Goal: Information Seeking & Learning: Learn about a topic

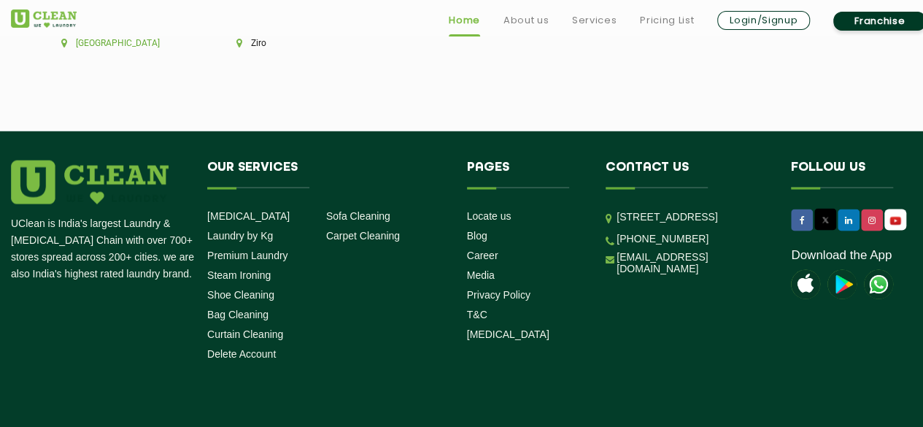
scroll to position [4177, 0]
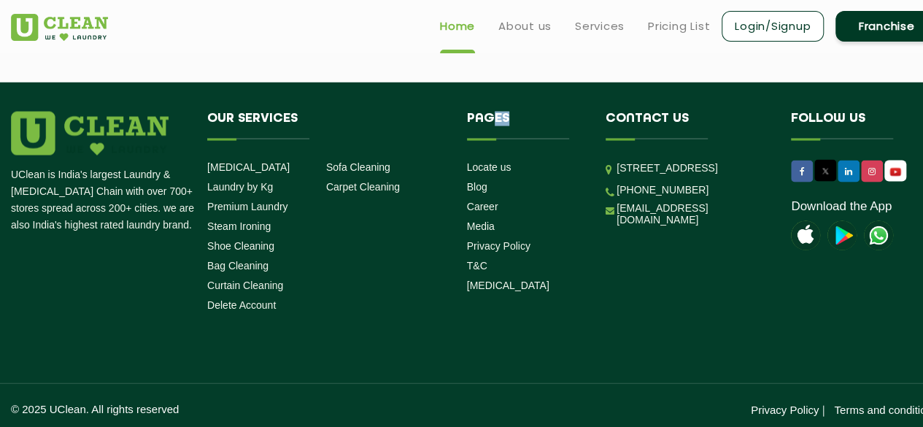
drag, startPoint x: 491, startPoint y: 128, endPoint x: 544, endPoint y: 129, distance: 53.3
click at [544, 129] on h4 "Pages" at bounding box center [526, 126] width 118 height 28
click at [534, 172] on ul "Locate us Blog Career Media Privacy Policy T&C [MEDICAL_DATA]" at bounding box center [526, 226] width 118 height 132
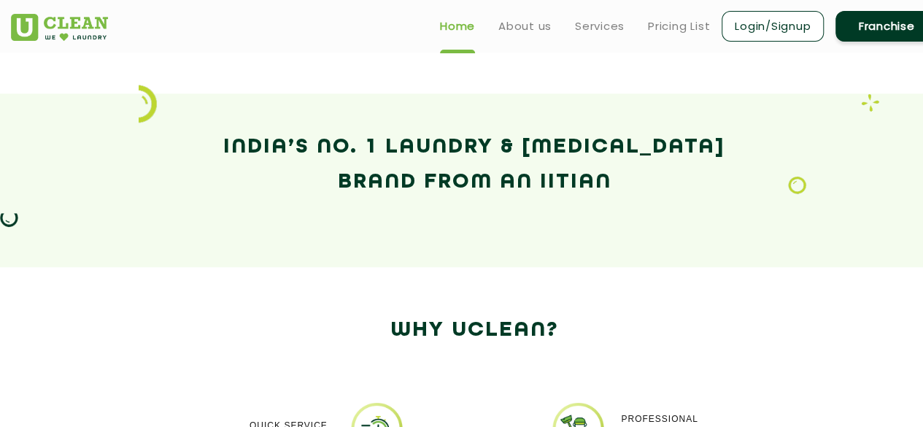
scroll to position [673, 0]
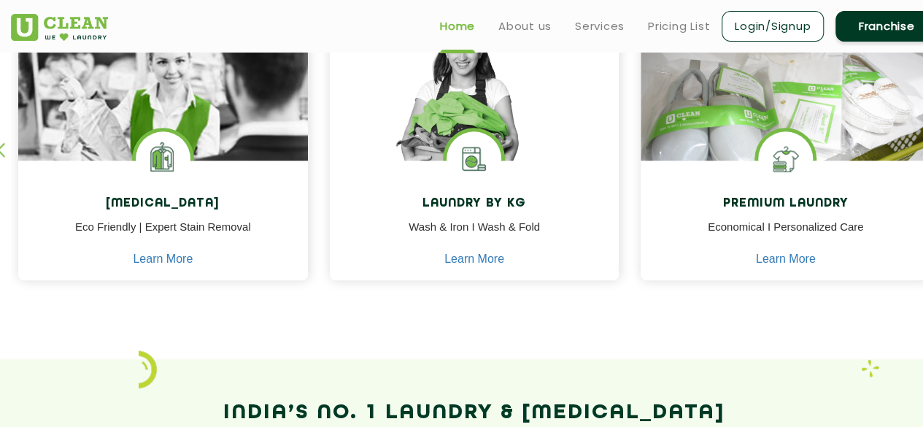
click at [491, 26] on ul "Home About us Services Pricing List Login/Signup Franchise" at bounding box center [684, 26] width 510 height 34
click at [496, 28] on ul "Home About us Services Pricing List Login/Signup Franchise" at bounding box center [684, 26] width 510 height 34
click at [524, 34] on ul "Home About us Services Pricing List Login/Signup Franchise" at bounding box center [684, 26] width 510 height 34
click at [514, 33] on link "About us" at bounding box center [525, 27] width 53 height 18
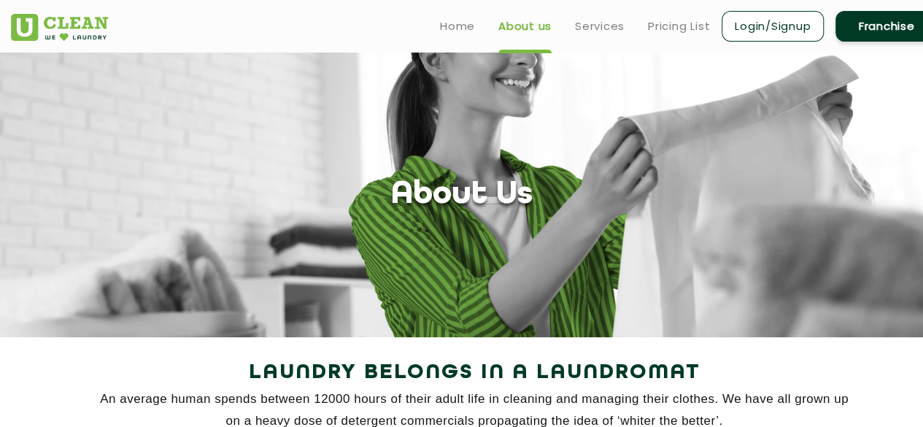
click at [564, 43] on header "Home About us Services Pricing List Login/Signup Franchise" at bounding box center [461, 26] width 923 height 53
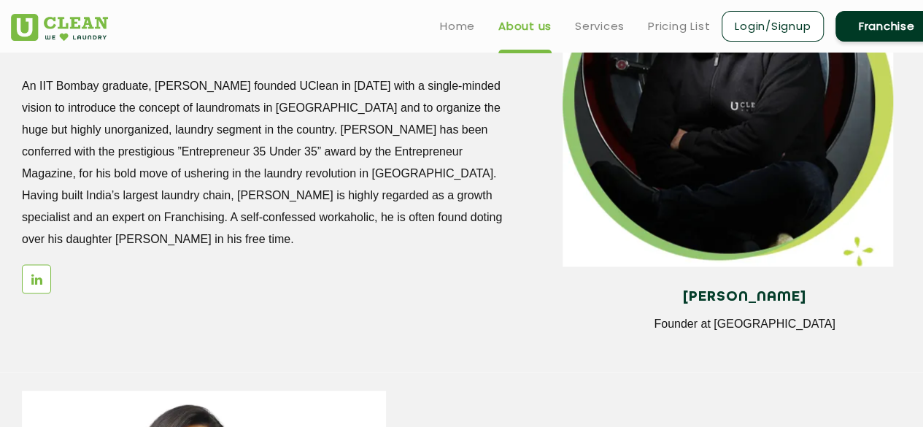
scroll to position [194, 0]
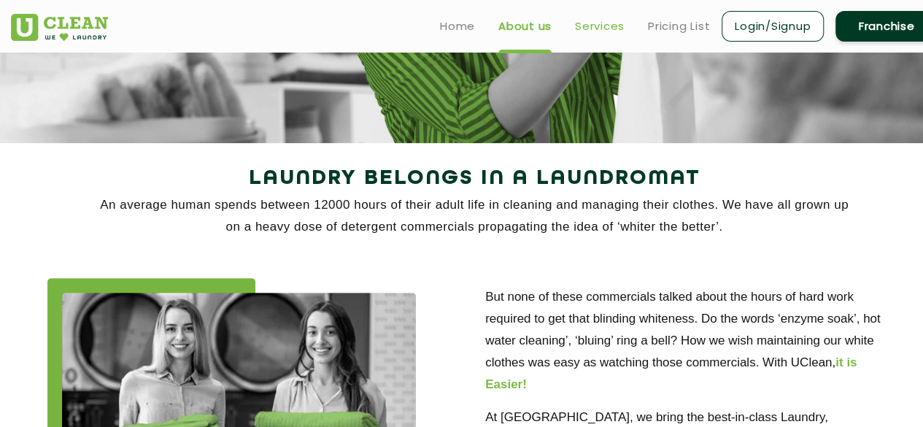
click at [596, 23] on link "Services" at bounding box center [600, 27] width 50 height 18
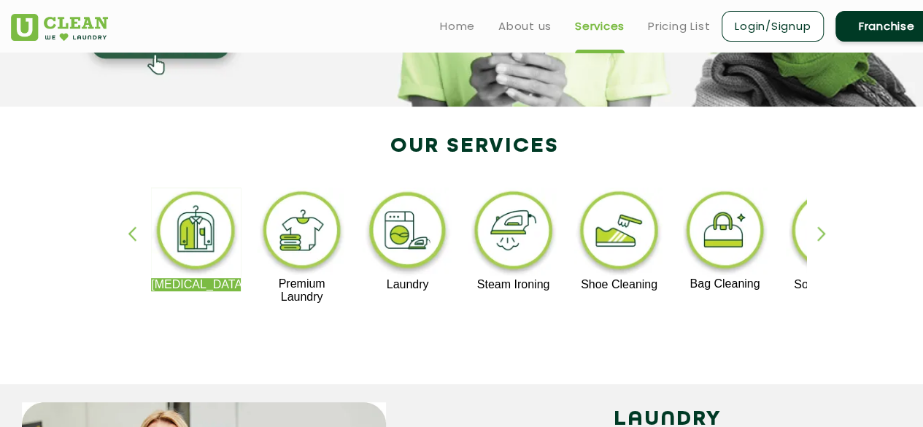
scroll to position [194, 0]
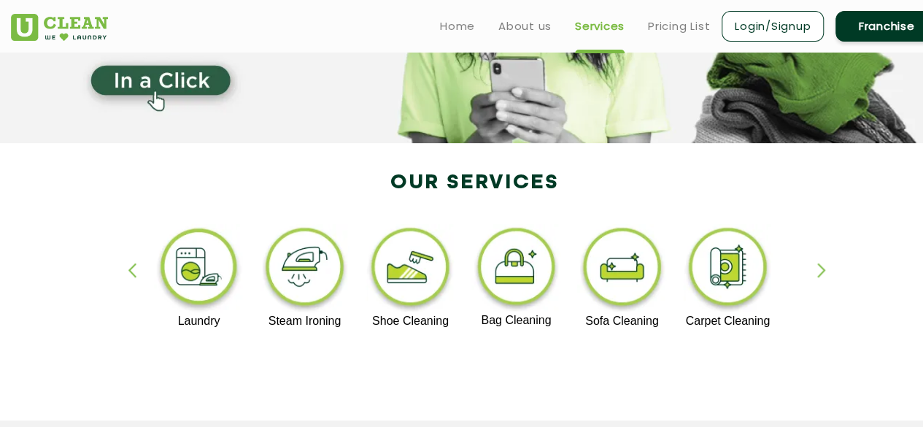
drag, startPoint x: 323, startPoint y: 278, endPoint x: 115, endPoint y: 282, distance: 208.8
click at [115, 282] on div "[MEDICAL_DATA] Premium Laundry Laundry Steam Ironing Shoe Cleaning Bag Cleaning…" at bounding box center [474, 289] width 949 height 263
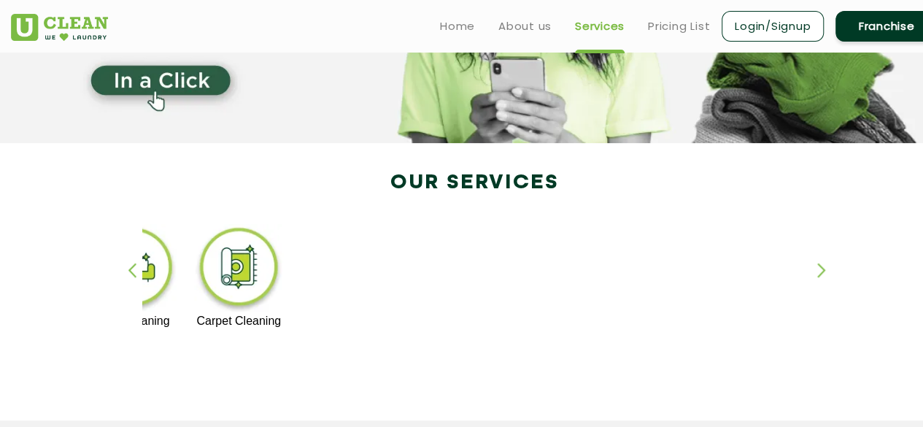
drag, startPoint x: 616, startPoint y: 253, endPoint x: 142, endPoint y: 273, distance: 474.9
click at [142, 273] on div "[MEDICAL_DATA] Premium Laundry Laundry Steam Ironing Shoe Cleaning Bag Cleaning…" at bounding box center [474, 289] width 664 height 130
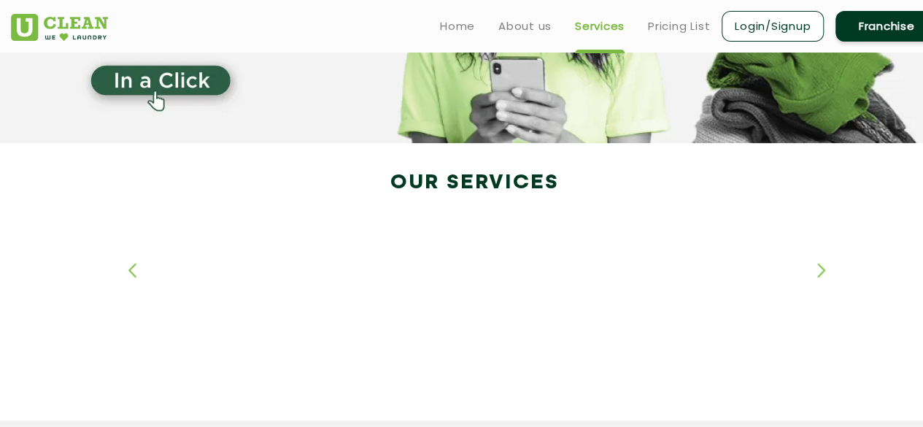
drag, startPoint x: 513, startPoint y: 253, endPoint x: 171, endPoint y: 304, distance: 346.1
drag, startPoint x: 494, startPoint y: 267, endPoint x: 150, endPoint y: 285, distance: 344.3
drag, startPoint x: 462, startPoint y: 284, endPoint x: 146, endPoint y: 307, distance: 316.9
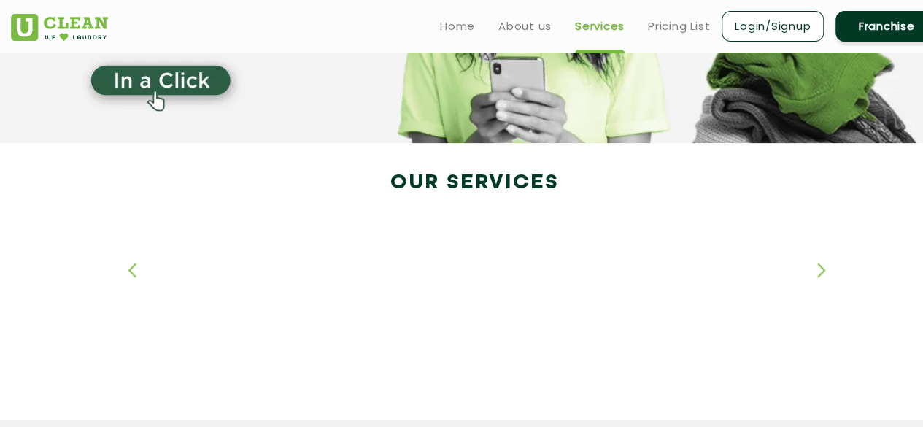
drag, startPoint x: 218, startPoint y: 250, endPoint x: 537, endPoint y: 237, distance: 319.3
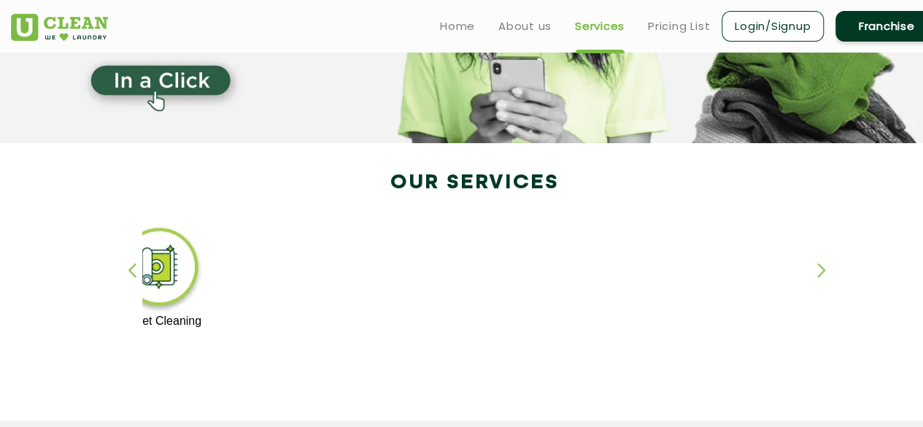
drag, startPoint x: 212, startPoint y: 266, endPoint x: 553, endPoint y: 282, distance: 342.0
click at [553, 282] on div "[MEDICAL_DATA] Premium Laundry Laundry Steam Ironing Shoe Cleaning Bag Cleaning…" at bounding box center [260, 282] width 1791 height 116
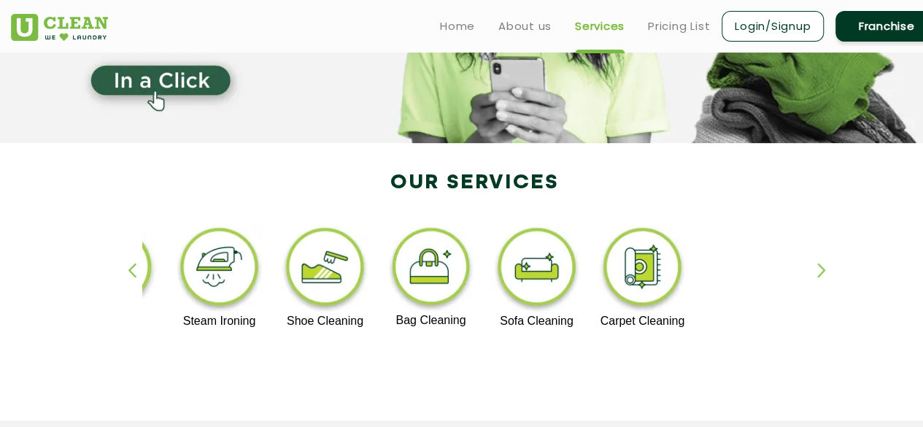
drag, startPoint x: 265, startPoint y: 283, endPoint x: 825, endPoint y: 280, distance: 559.9
click at [807, 281] on div "[MEDICAL_DATA] Premium Laundry Laundry Steam Ironing Shoe Cleaning Bag Cleaning…" at bounding box center [474, 289] width 664 height 130
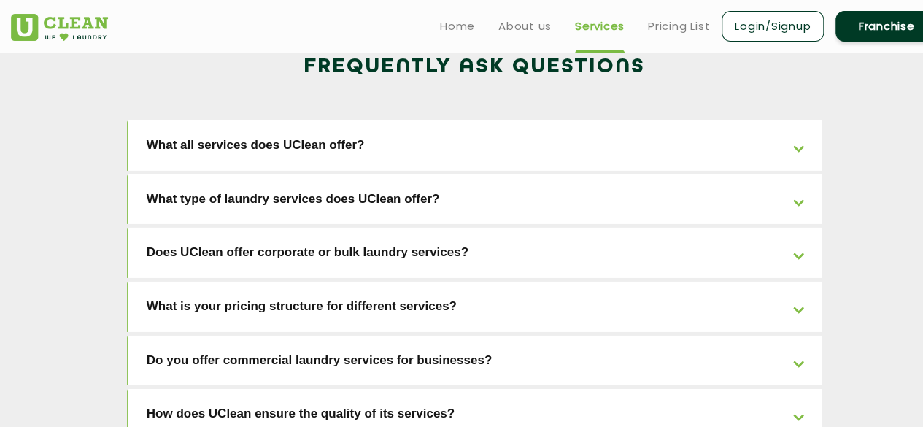
scroll to position [2141, 0]
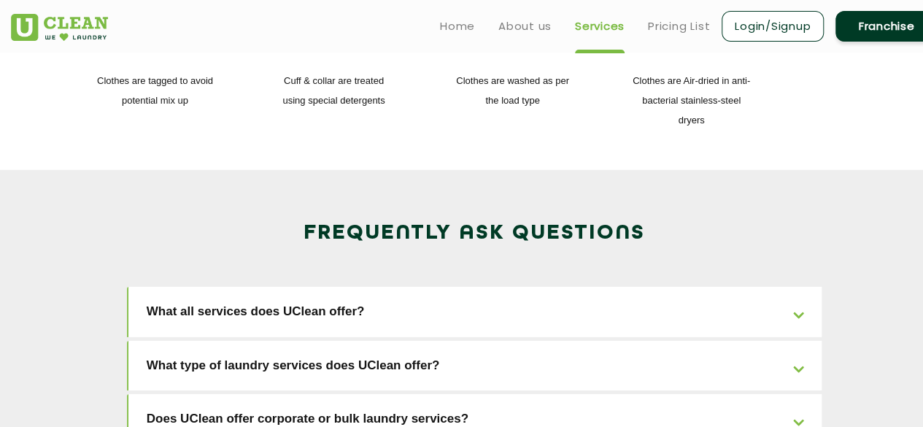
click at [504, 287] on link "What all services does UClean offer?" at bounding box center [475, 312] width 694 height 50
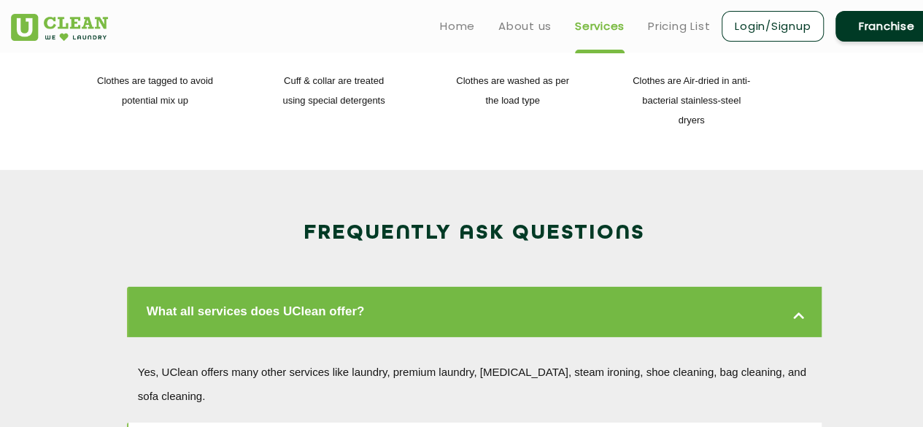
click at [504, 287] on link "What all services does UClean offer?" at bounding box center [475, 312] width 694 height 50
click at [797, 287] on link "What all services does UClean offer?" at bounding box center [475, 312] width 694 height 50
click at [796, 287] on link "What all services does UClean offer?" at bounding box center [475, 312] width 694 height 50
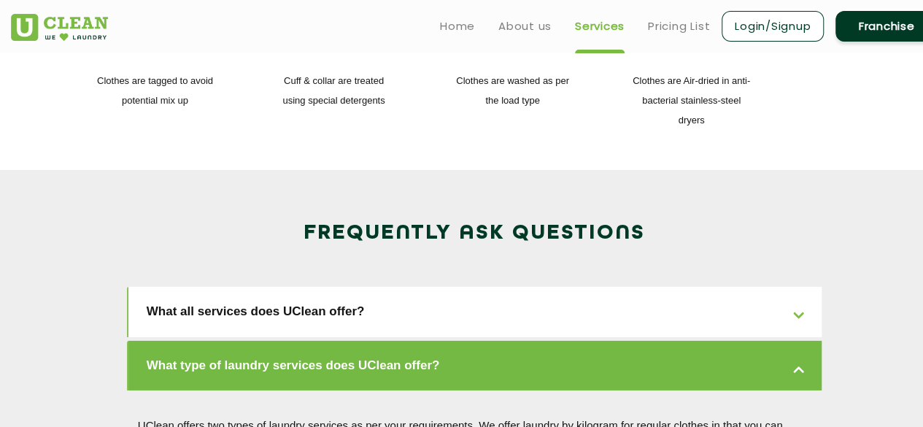
click at [734, 341] on link "What type of laundry services does UClean offer?" at bounding box center [475, 366] width 694 height 50
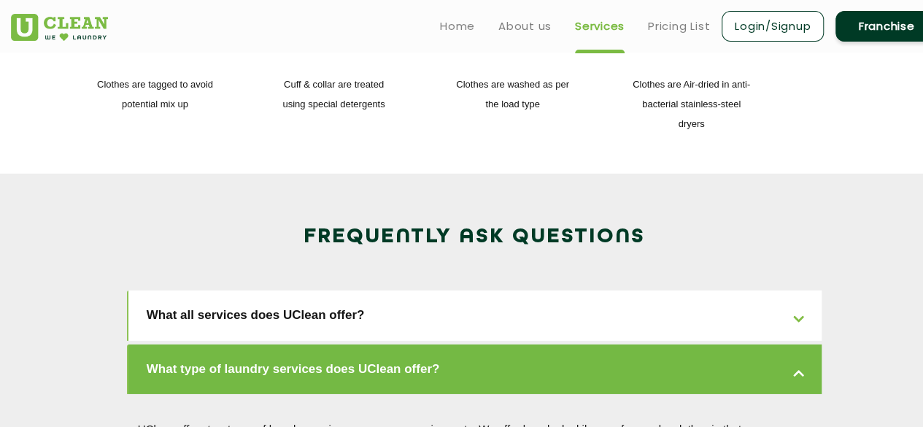
scroll to position [1945, 0]
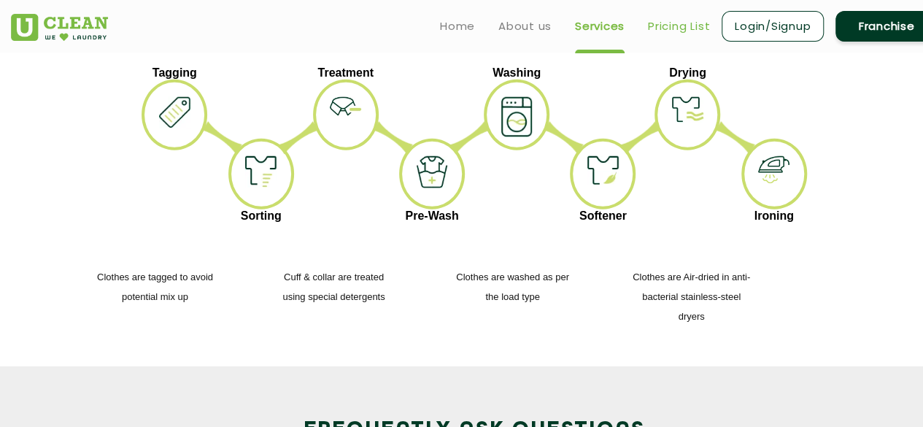
click at [692, 18] on link "Pricing List" at bounding box center [679, 27] width 62 height 18
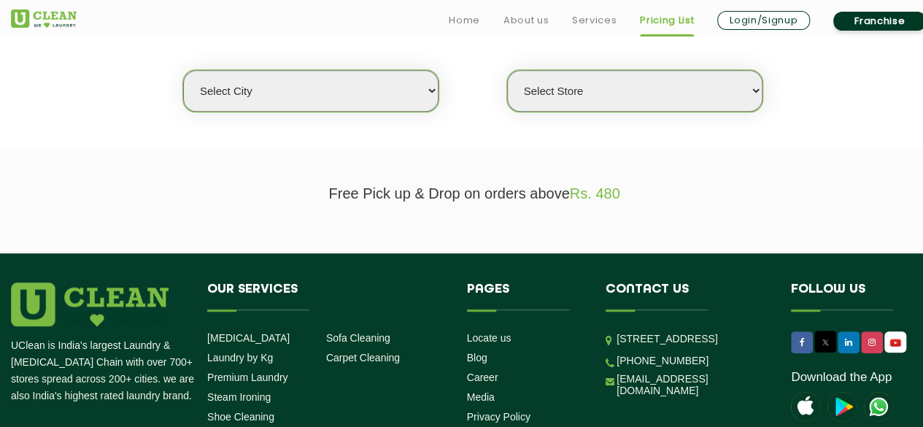
scroll to position [389, 0]
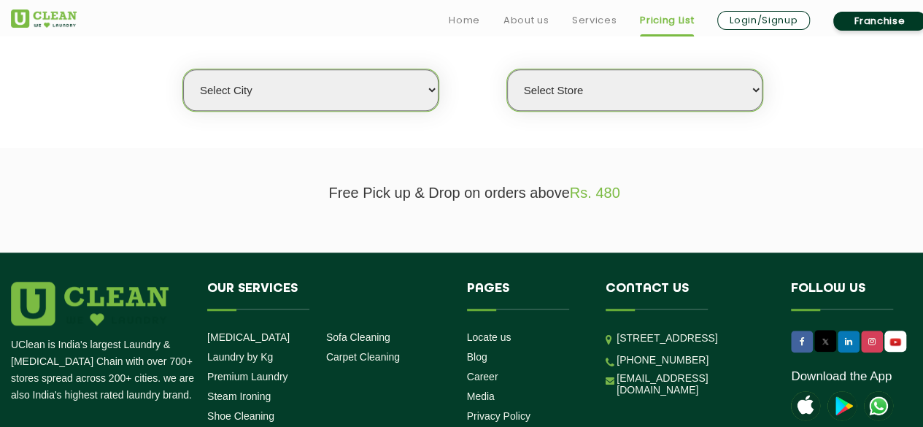
click at [418, 97] on select "Select city [GEOGRAPHIC_DATA] [GEOGRAPHIC_DATA] [GEOGRAPHIC_DATA] [GEOGRAPHIC_D…" at bounding box center [310, 90] width 255 height 42
select select "146"
click at [183, 69] on select "Select city [GEOGRAPHIC_DATA] [GEOGRAPHIC_DATA] [GEOGRAPHIC_DATA] [GEOGRAPHIC_D…" at bounding box center [310, 90] width 255 height 42
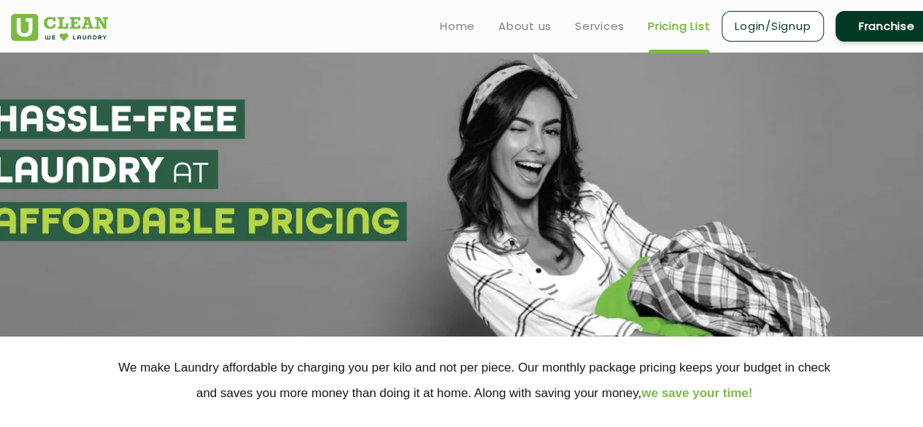
scroll to position [0, 0]
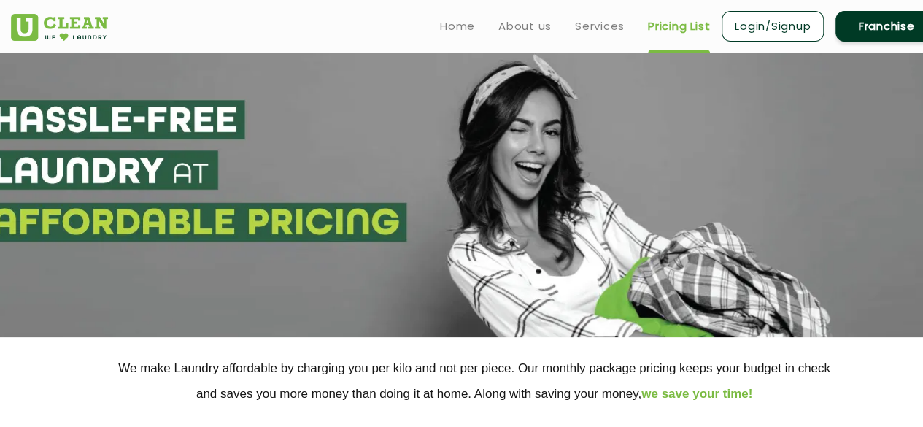
scroll to position [1945, 0]
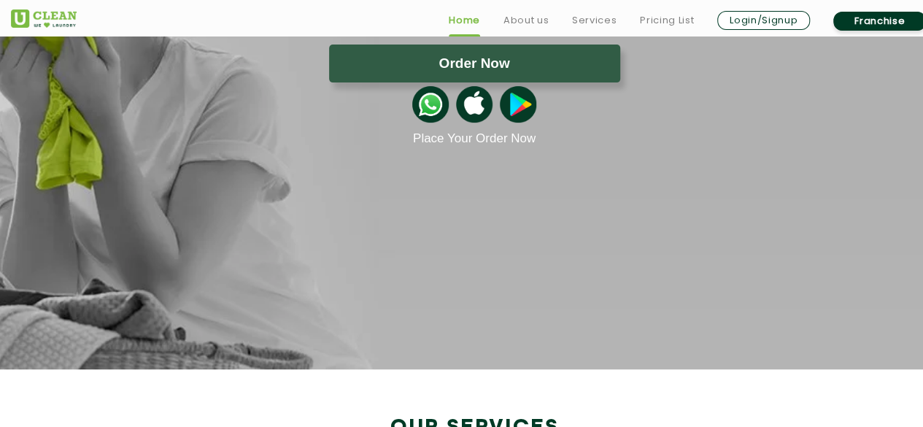
scroll to position [673, 0]
